Goal: Information Seeking & Learning: Find specific fact

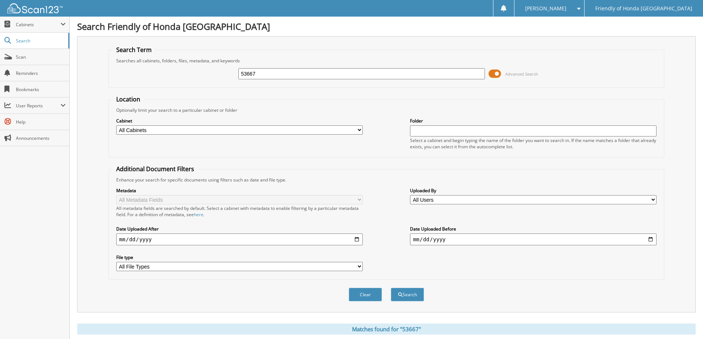
click at [271, 69] on input "53667" at bounding box center [361, 73] width 246 height 11
type input "5"
type input "61622"
click at [391, 288] on button "Search" at bounding box center [407, 295] width 33 height 14
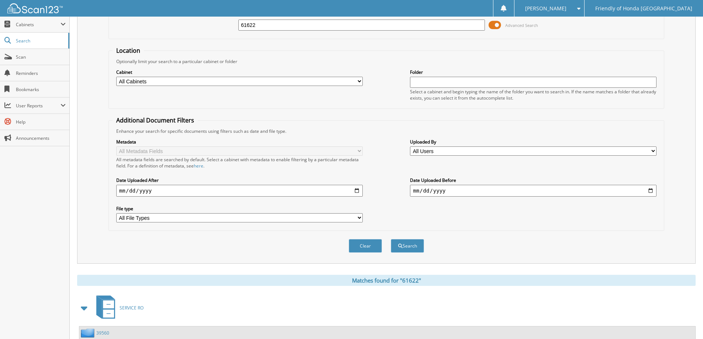
scroll to position [82, 0]
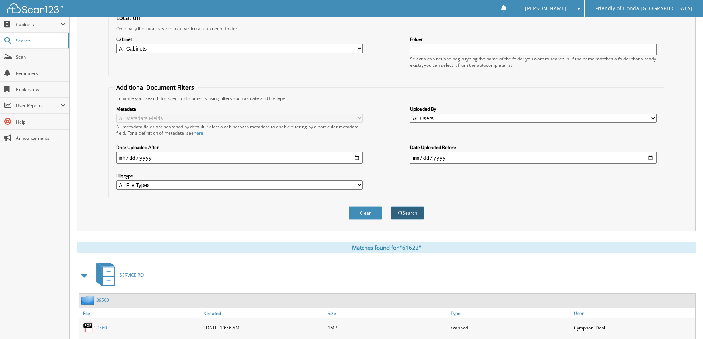
click at [403, 215] on button "Search" at bounding box center [407, 213] width 33 height 14
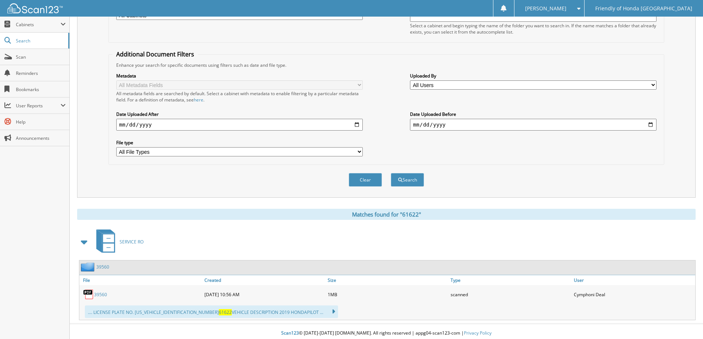
scroll to position [118, 0]
